Goal: Information Seeking & Learning: Learn about a topic

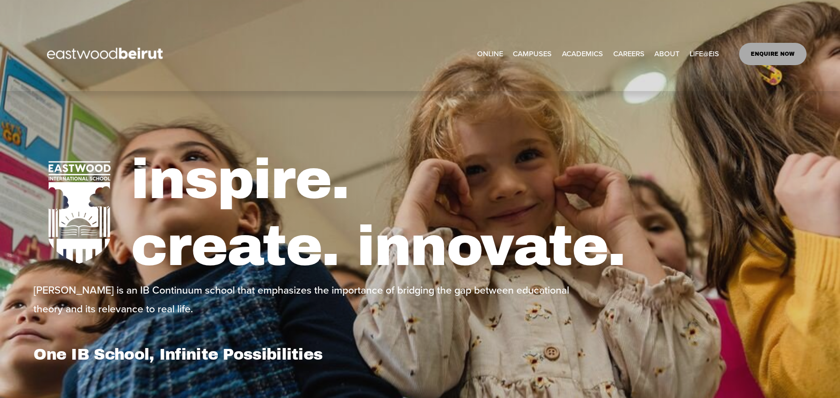
select select "**"
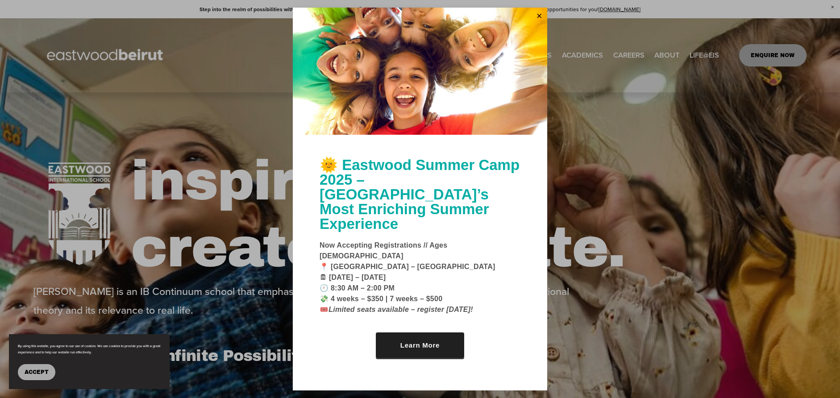
click at [425, 332] on link "Learn More" at bounding box center [420, 344] width 88 height 25
click at [537, 23] on link "Close" at bounding box center [538, 16] width 13 height 14
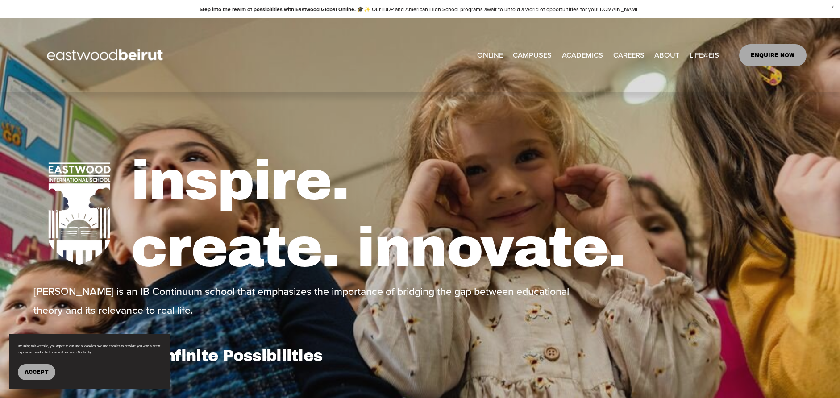
click at [0, 0] on span "Tuition & Financial Aid" at bounding box center [0, 0] width 0 height 0
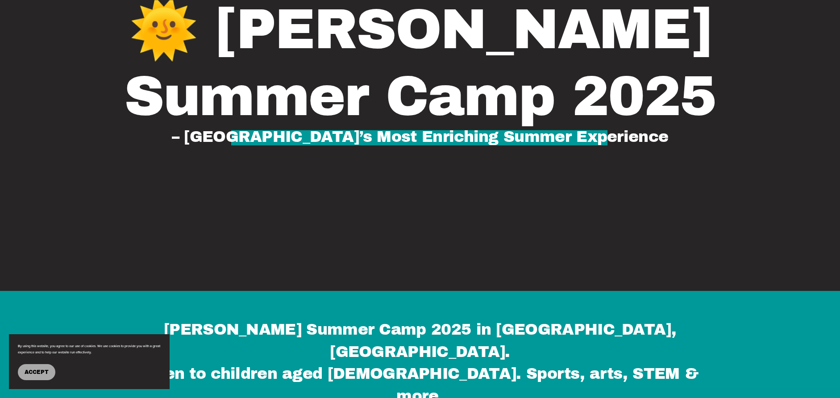
scroll to position [223, 0]
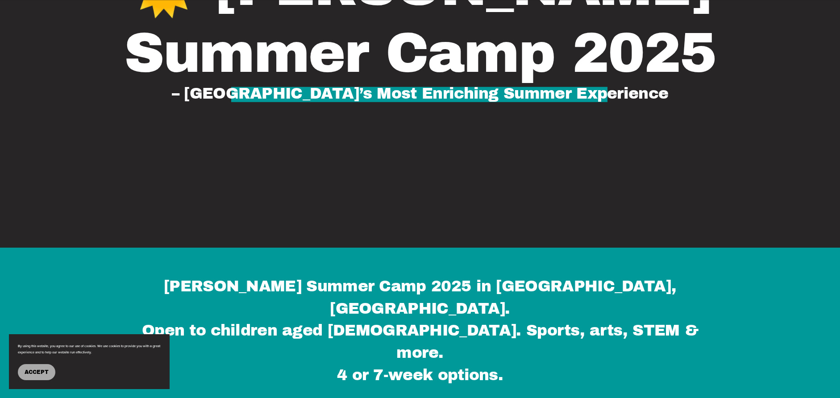
click at [41, 372] on span "Accept" at bounding box center [37, 372] width 24 height 6
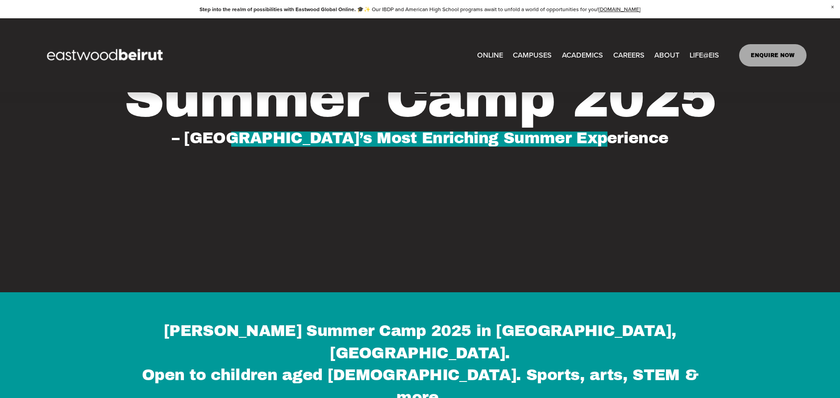
scroll to position [0, 0]
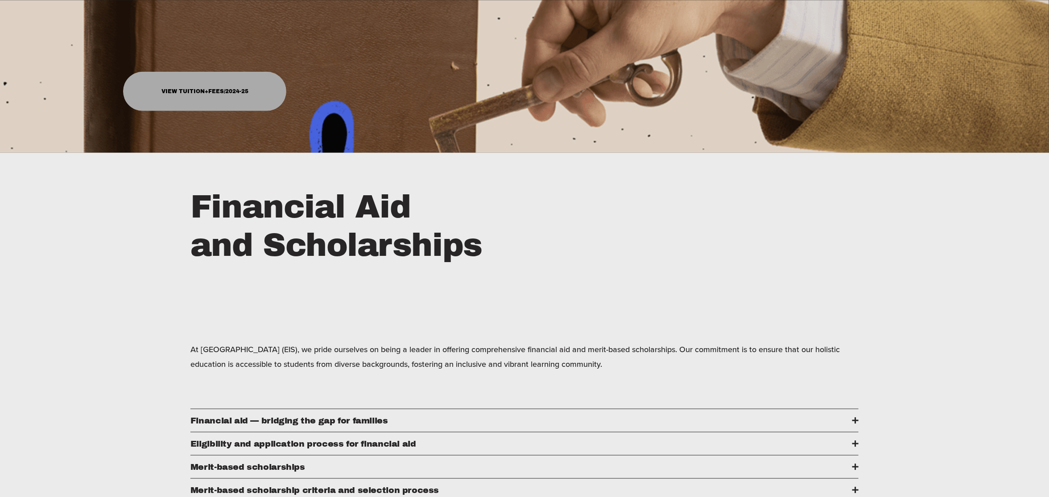
scroll to position [346, 0]
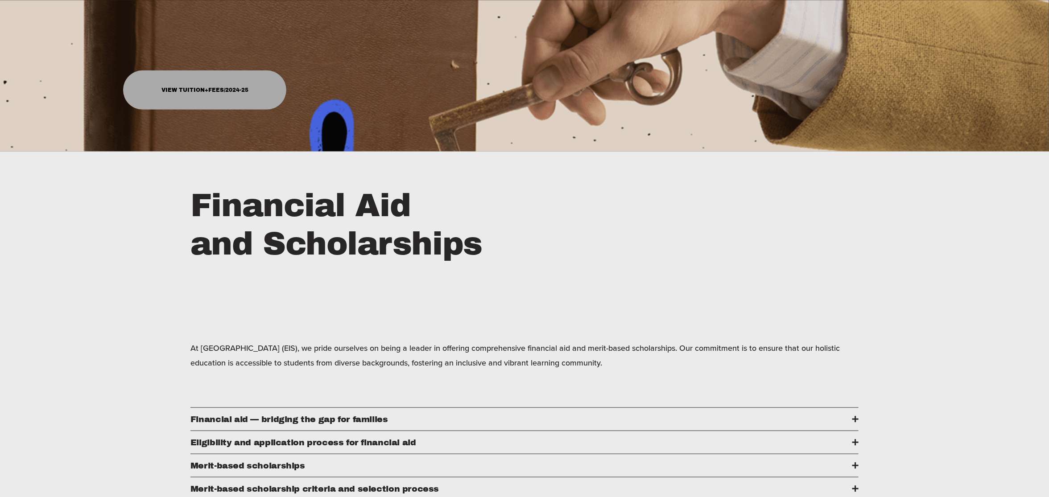
click at [227, 86] on link "View Tuition+Fees/2024-25" at bounding box center [204, 89] width 163 height 39
